Goal: Transaction & Acquisition: Purchase product/service

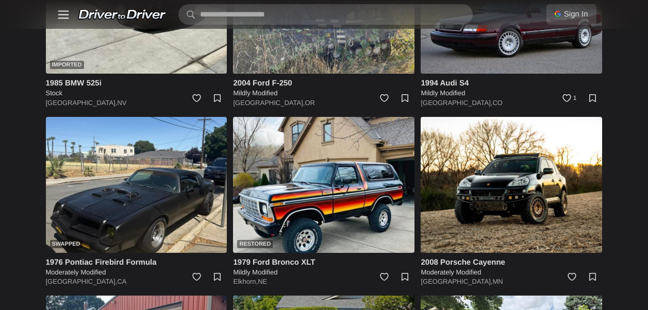
scroll to position [309, 0]
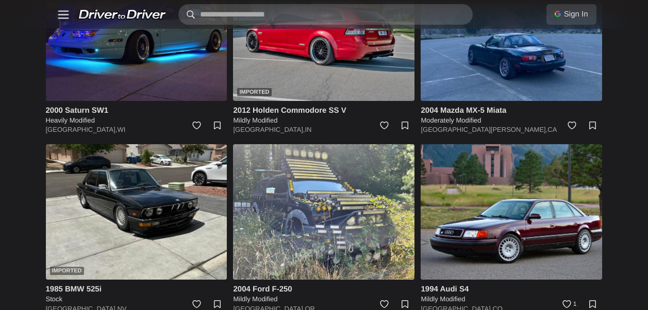
click at [345, 14] on input "text" at bounding box center [325, 14] width 294 height 21
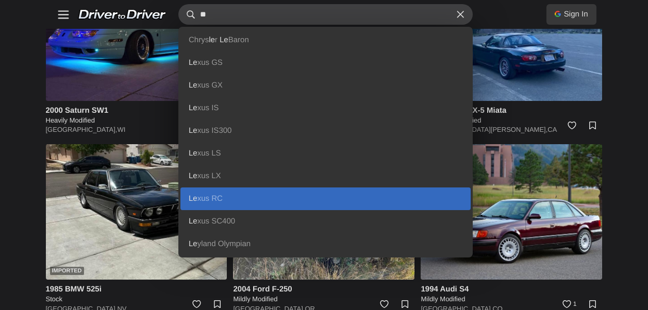
type input "**"
click at [229, 193] on link "Le xus RC" at bounding box center [325, 199] width 290 height 23
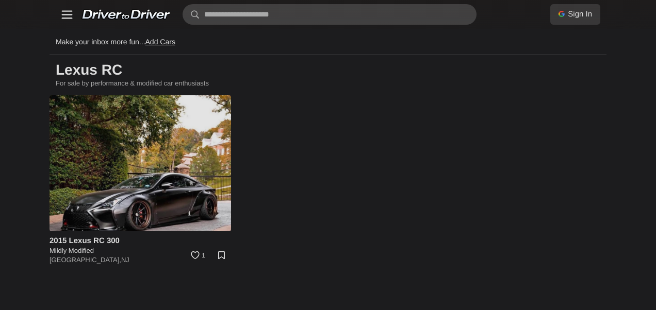
click at [190, 177] on img at bounding box center [139, 163] width 181 height 136
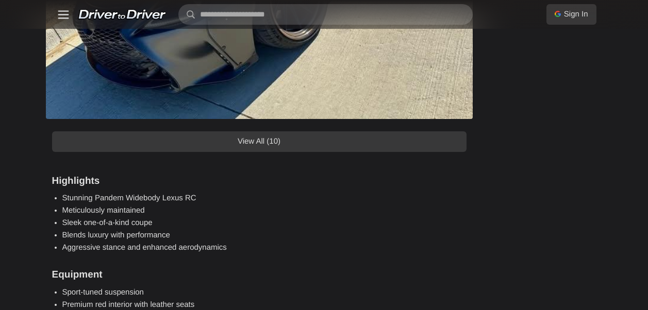
scroll to position [1134, 0]
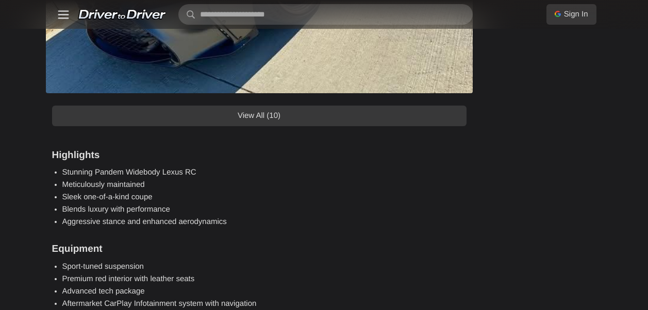
click at [320, 122] on link "View All (10)" at bounding box center [259, 116] width 415 height 21
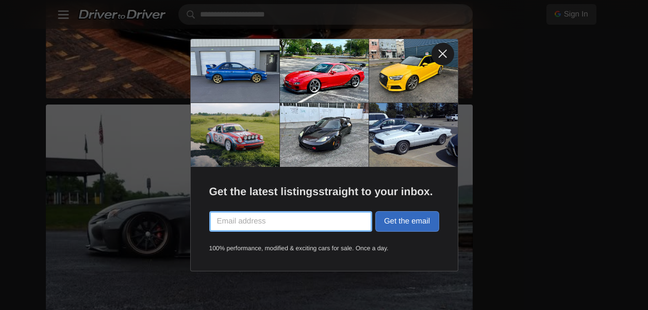
scroll to position [1650, 0]
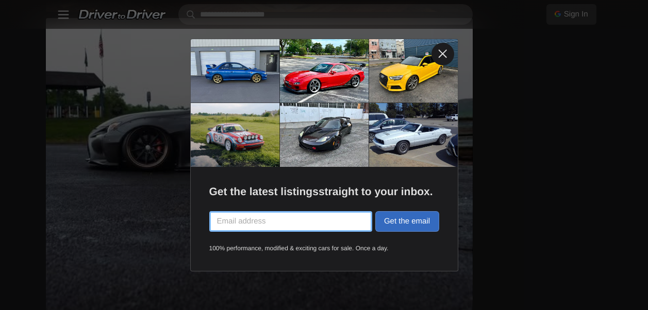
drag, startPoint x: 446, startPoint y: 51, endPoint x: 430, endPoint y: 66, distance: 22.3
click at [445, 51] on link at bounding box center [443, 54] width 23 height 23
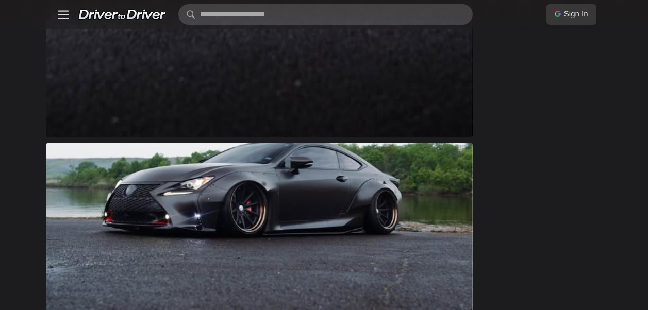
scroll to position [2062, 0]
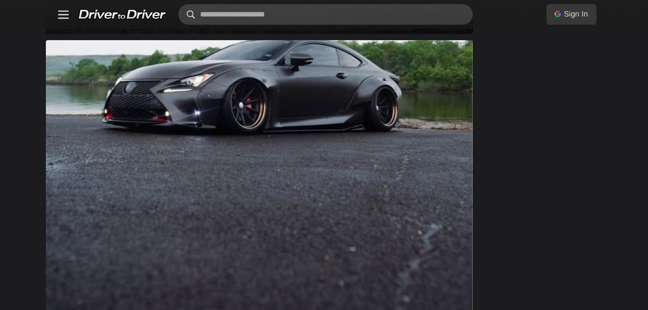
click at [337, 15] on input "text" at bounding box center [325, 14] width 294 height 21
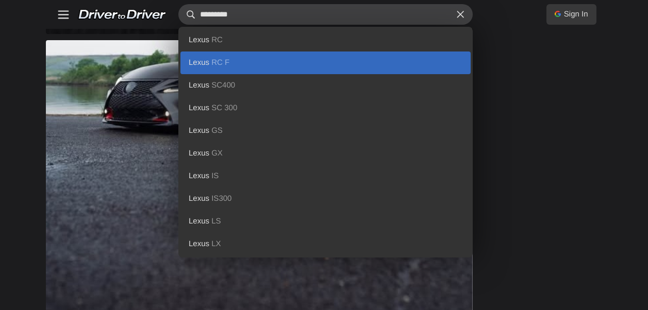
type input "*********"
click at [232, 57] on link "Lexus RC F" at bounding box center [325, 63] width 290 height 23
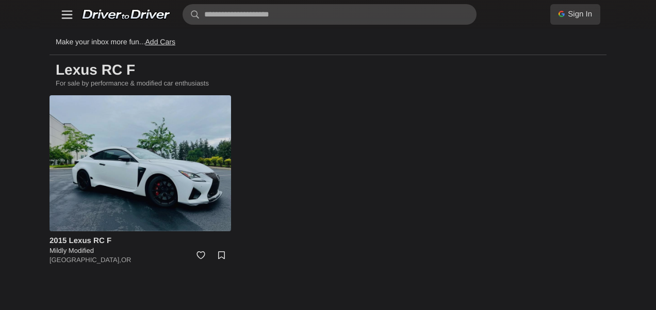
click at [141, 143] on img at bounding box center [139, 163] width 181 height 136
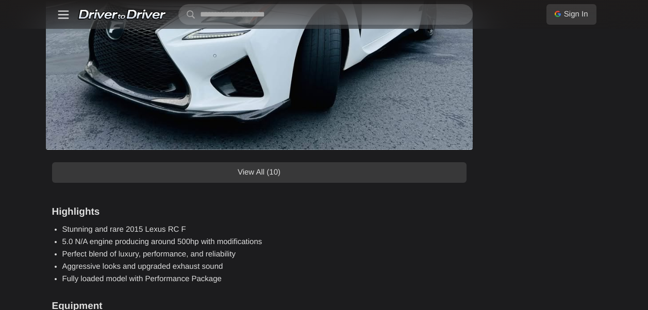
scroll to position [928, 0]
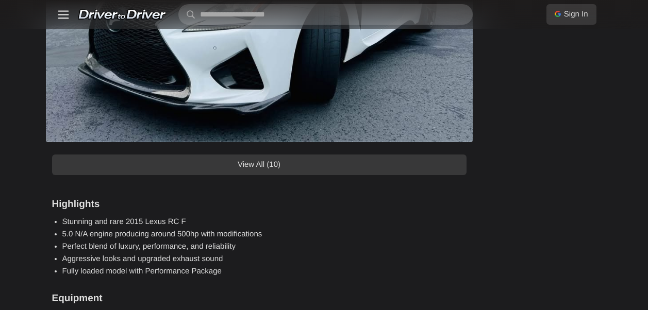
click at [341, 162] on link "View All (10)" at bounding box center [259, 165] width 415 height 21
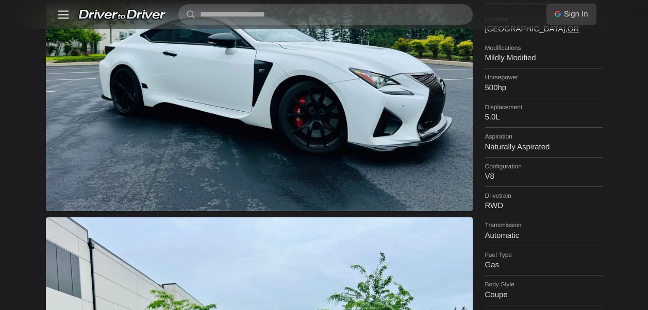
scroll to position [103, 0]
